Goal: Find specific page/section: Find specific page/section

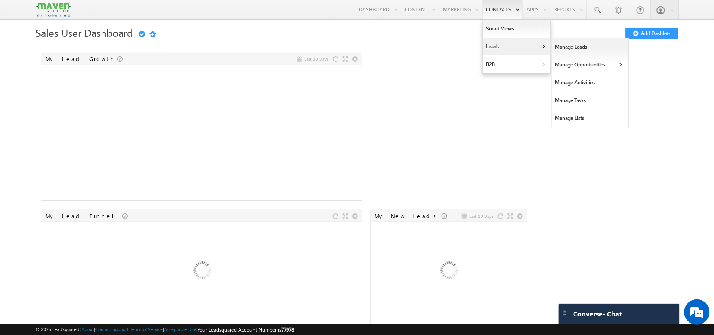
click at [494, 41] on link "Leads" at bounding box center [517, 47] width 68 height 18
click at [487, 46] on link "Leads" at bounding box center [517, 47] width 68 height 18
click at [554, 46] on link "Manage Leads" at bounding box center [590, 47] width 77 height 18
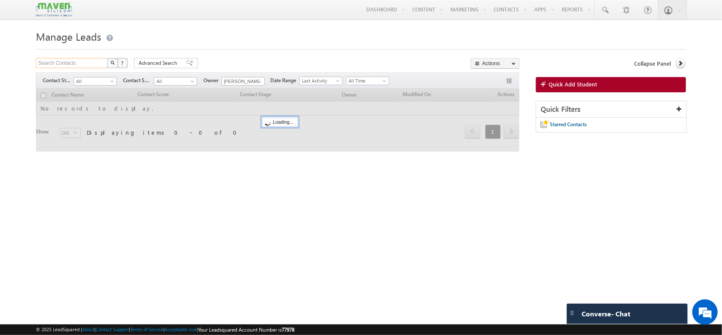
click at [60, 62] on input "Search Contacts" at bounding box center [72, 63] width 72 height 10
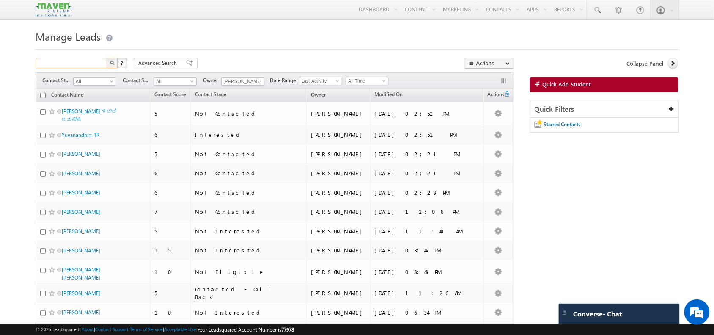
click at [60, 62] on input "text" at bounding box center [72, 63] width 72 height 10
type input "sunita"
click at [107, 58] on button "button" at bounding box center [112, 63] width 11 height 10
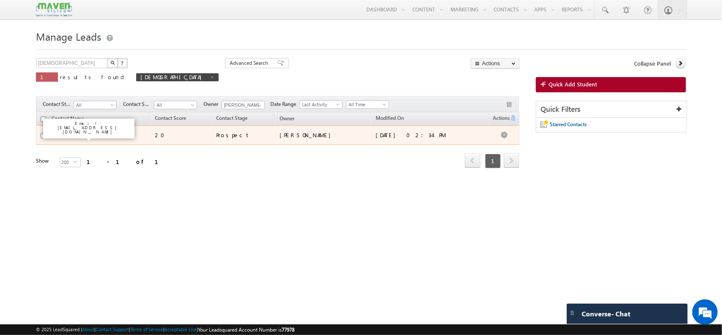
click at [76, 134] on link "[PERSON_NAME]" at bounding box center [81, 135] width 39 height 6
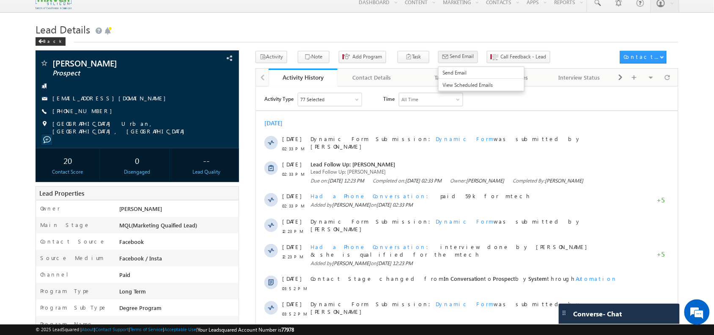
scroll to position [6, 0]
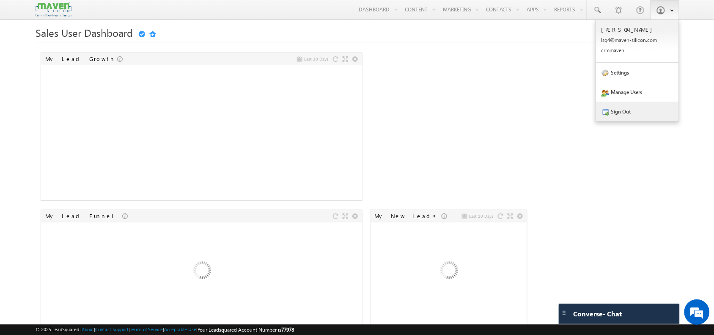
click at [632, 109] on link "Sign Out" at bounding box center [637, 111] width 83 height 19
